Goal: Find specific page/section: Find specific page/section

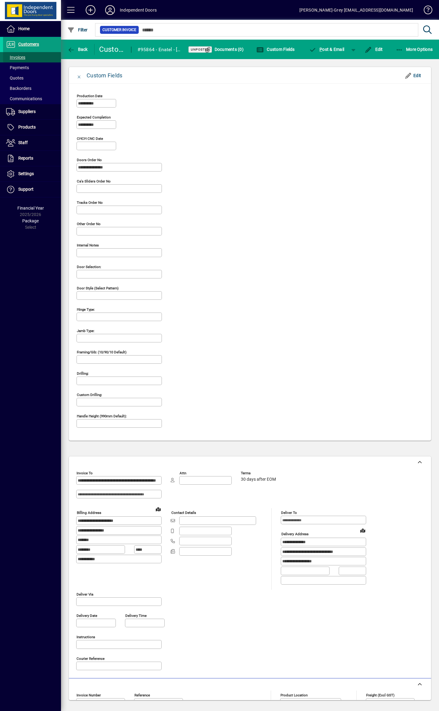
click at [30, 58] on span at bounding box center [32, 57] width 58 height 15
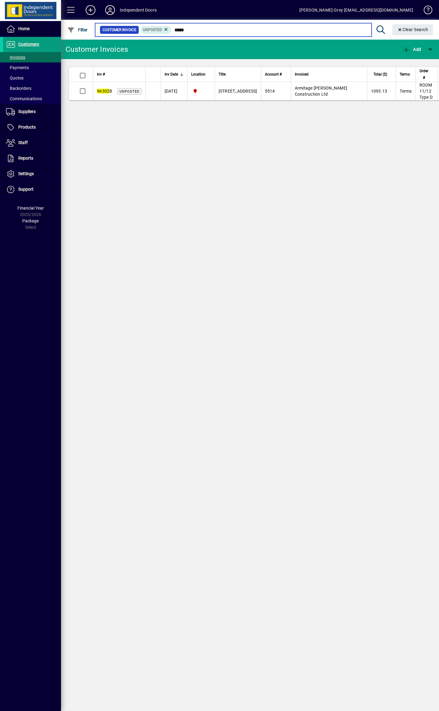
type input "*****"
